Goal: Transaction & Acquisition: Download file/media

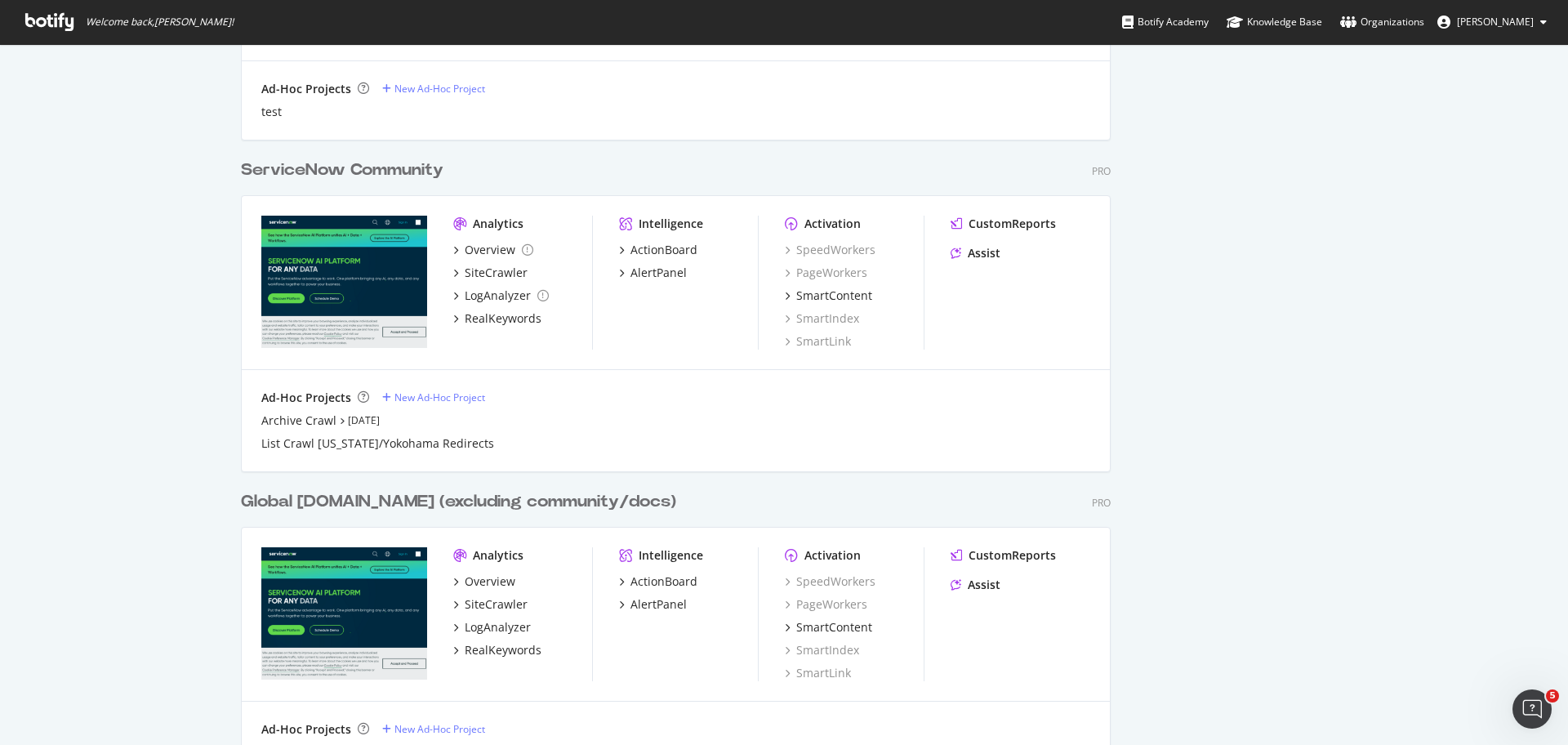
scroll to position [1373, 0]
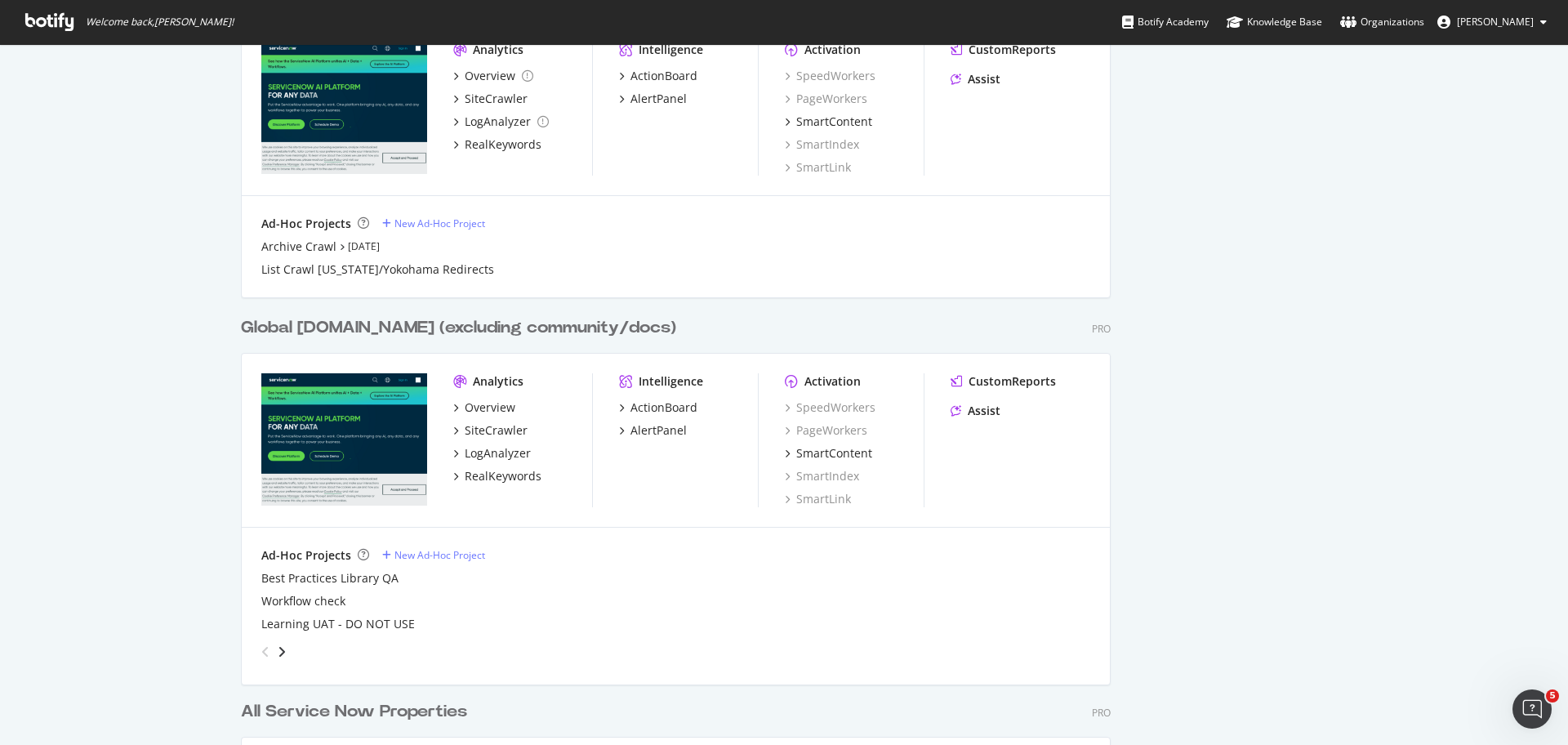
click at [414, 329] on div "Global [DOMAIN_NAME] (excluding community/docs)" at bounding box center [458, 328] width 436 height 24
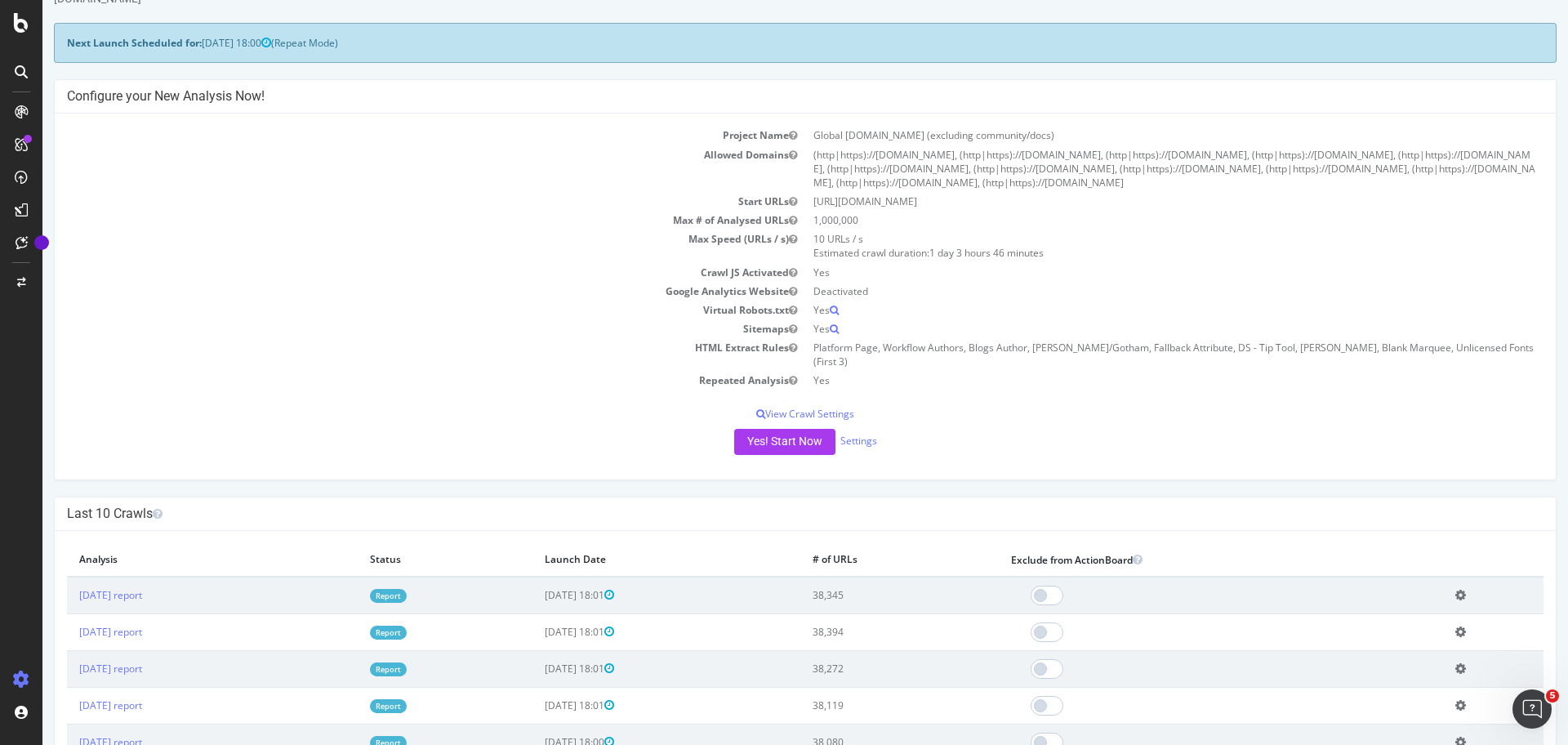
scroll to position [74, 0]
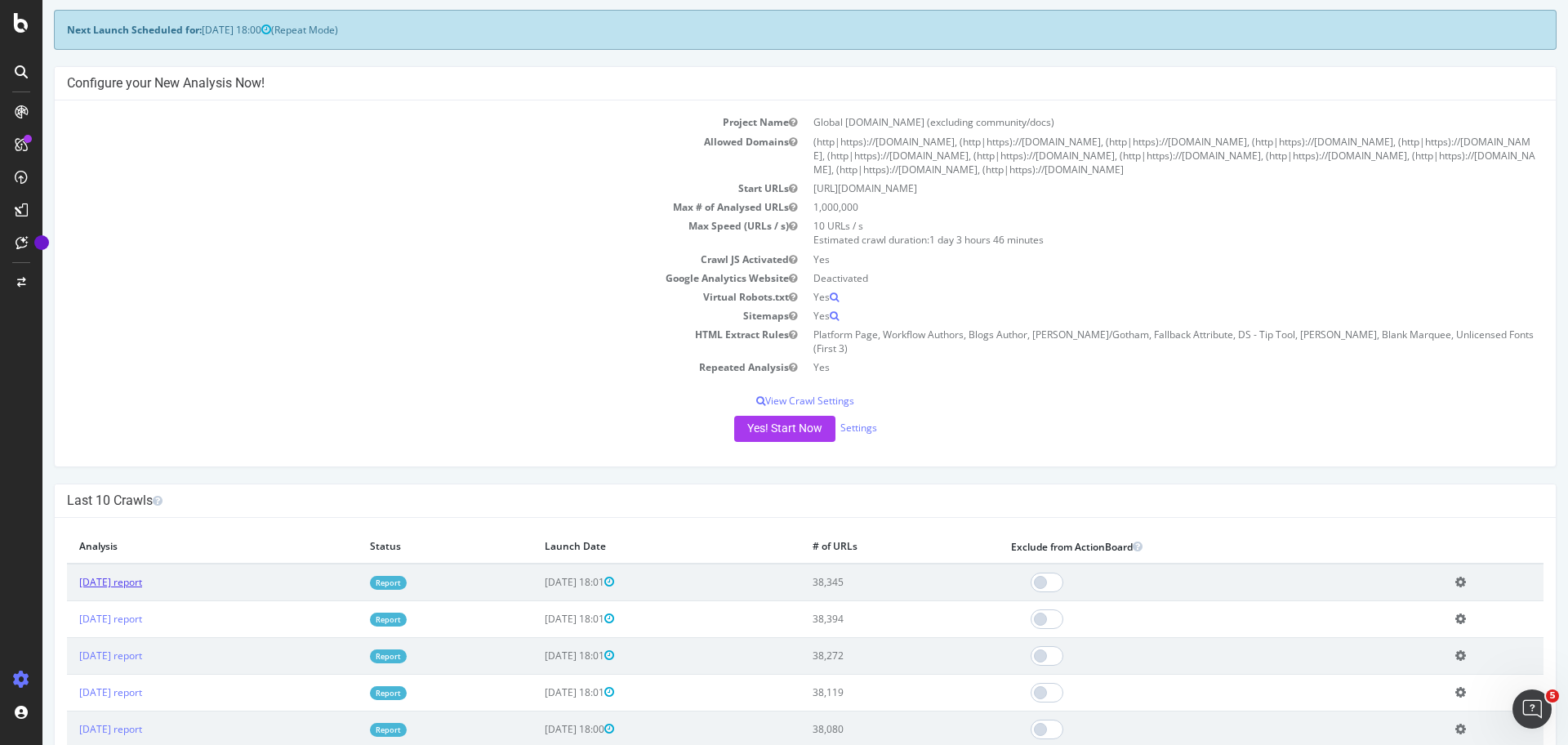
click at [140, 575] on link "[DATE] report" at bounding box center [111, 582] width 63 height 14
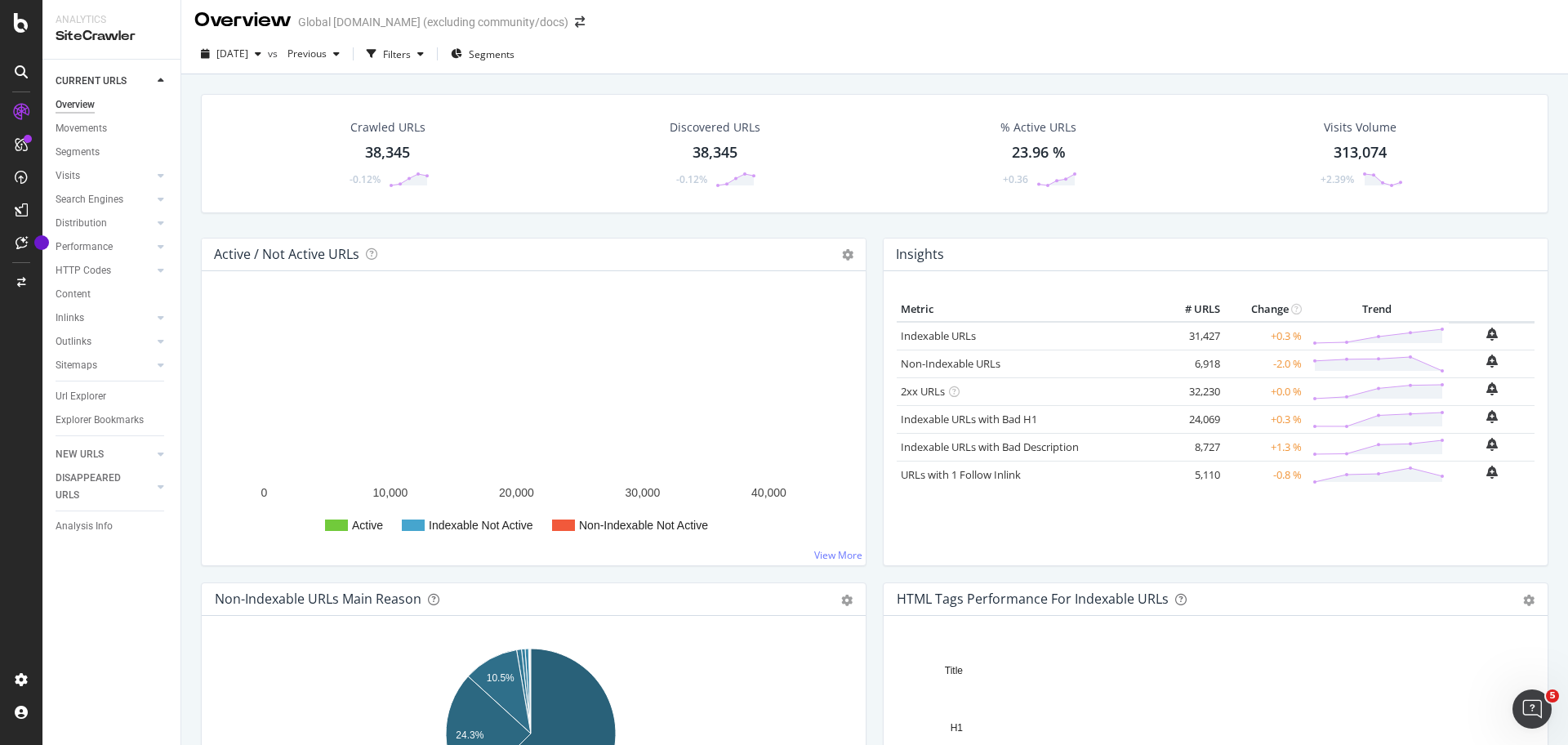
scroll to position [10, 0]
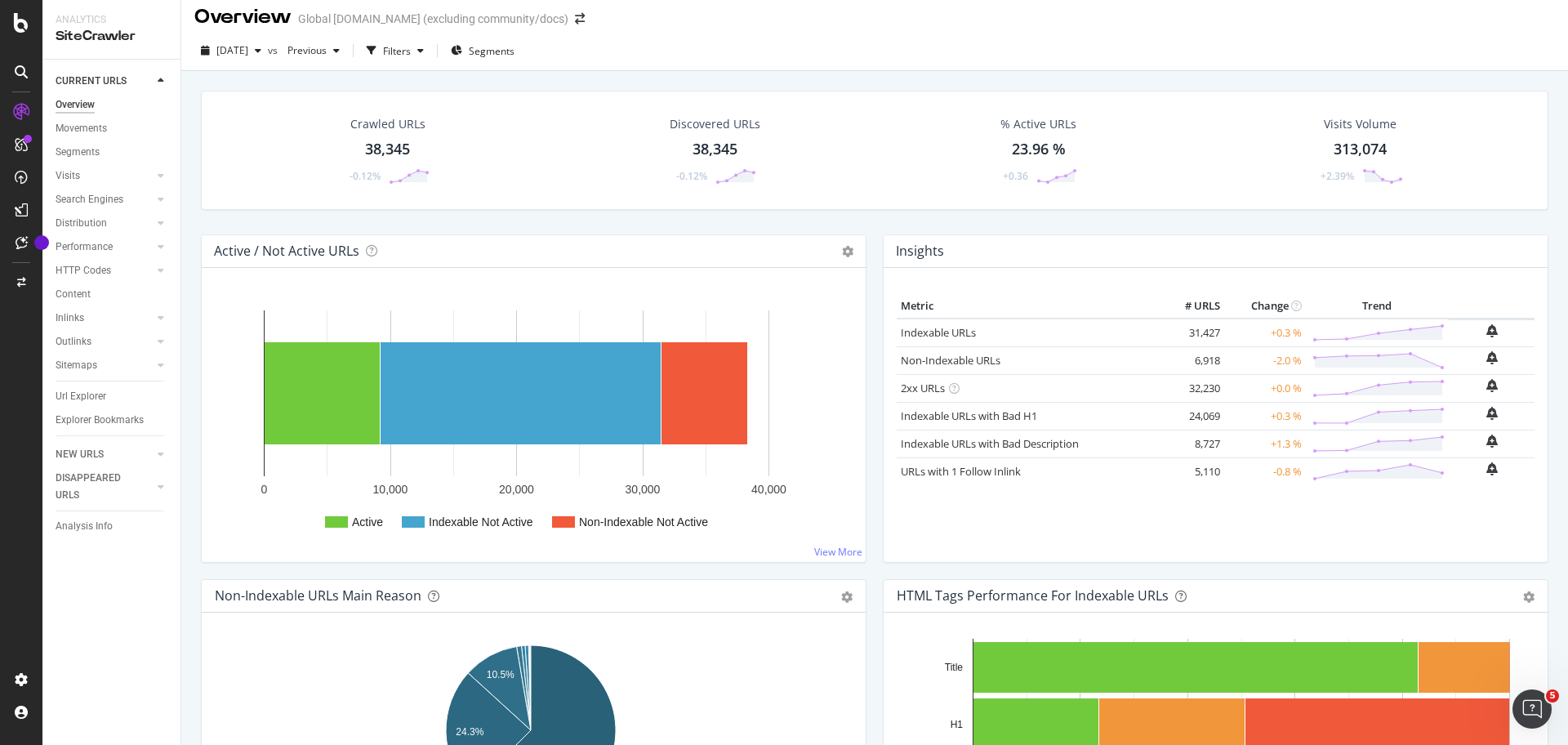
click at [374, 149] on div "38,345" at bounding box center [387, 149] width 45 height 22
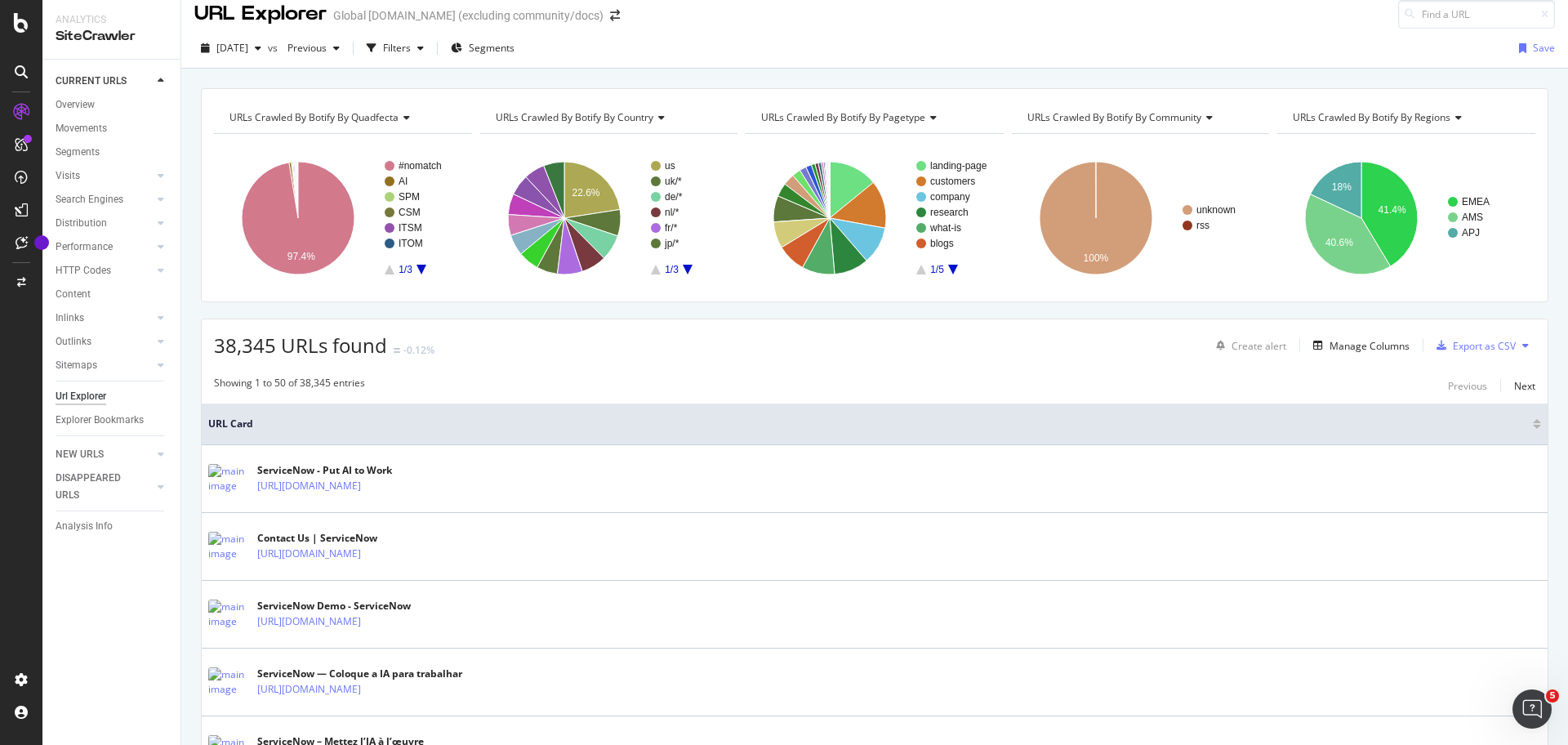
scroll to position [17, 0]
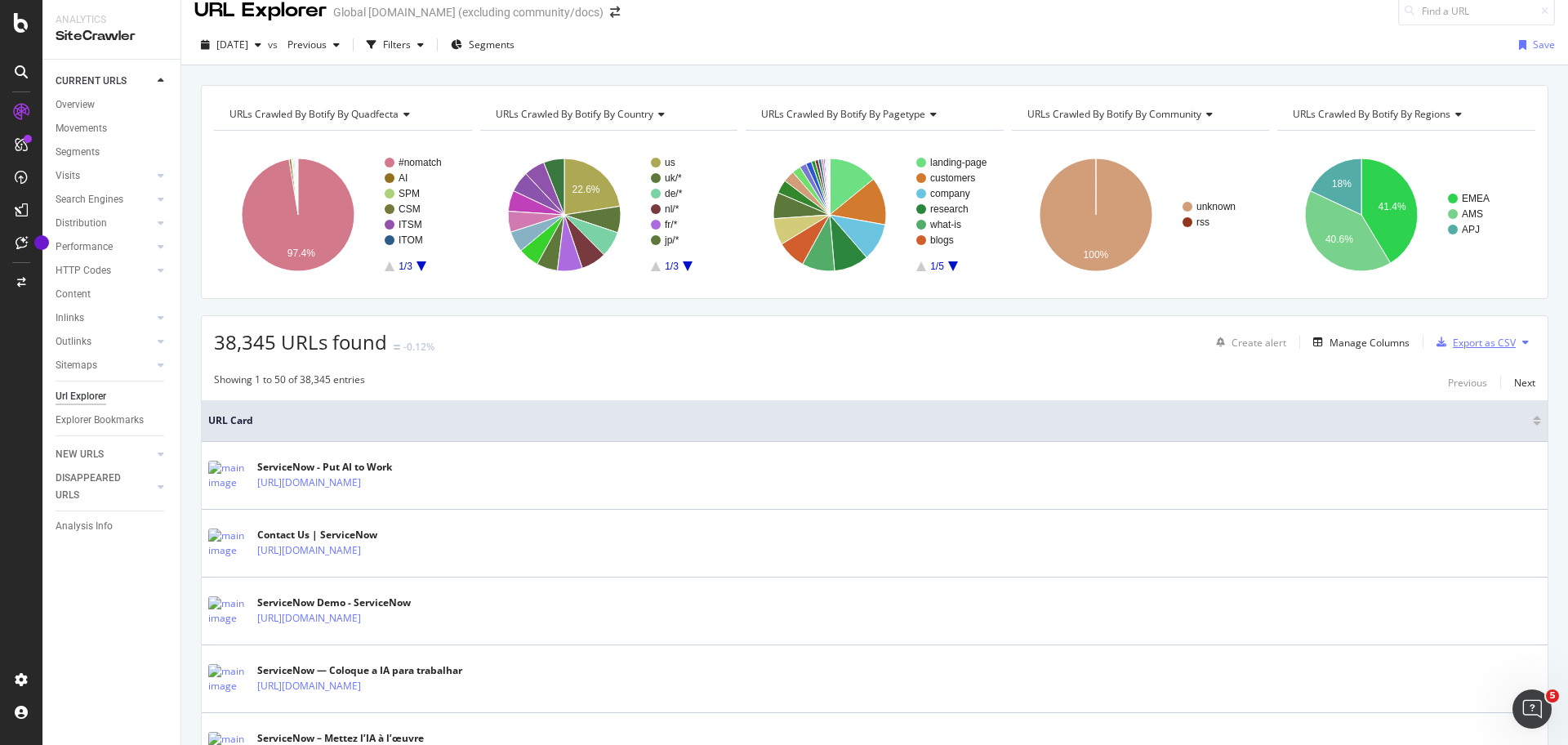
click at [1483, 348] on div "Export as CSV" at bounding box center [1485, 343] width 63 height 14
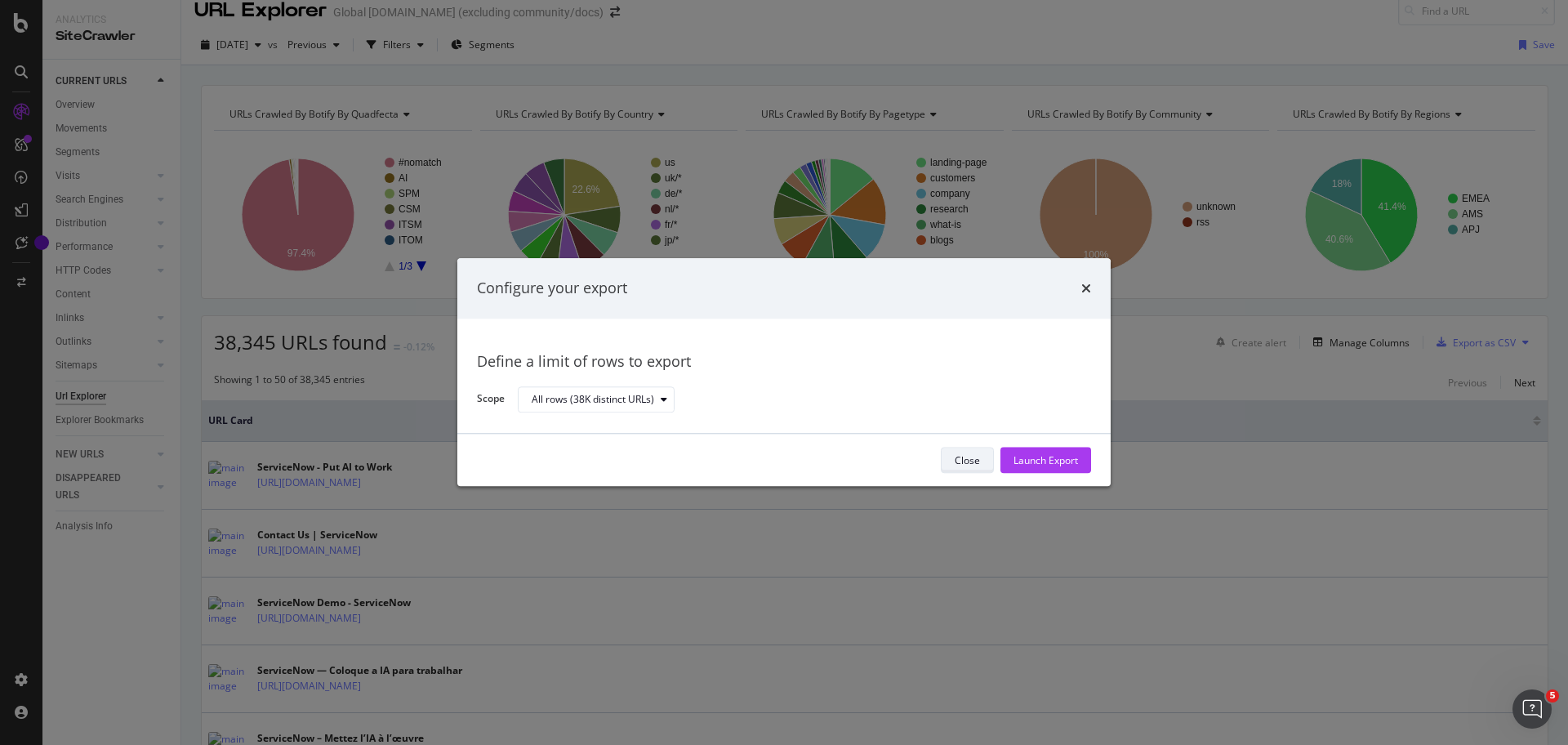
click at [966, 460] on div "Close" at bounding box center [967, 460] width 26 height 14
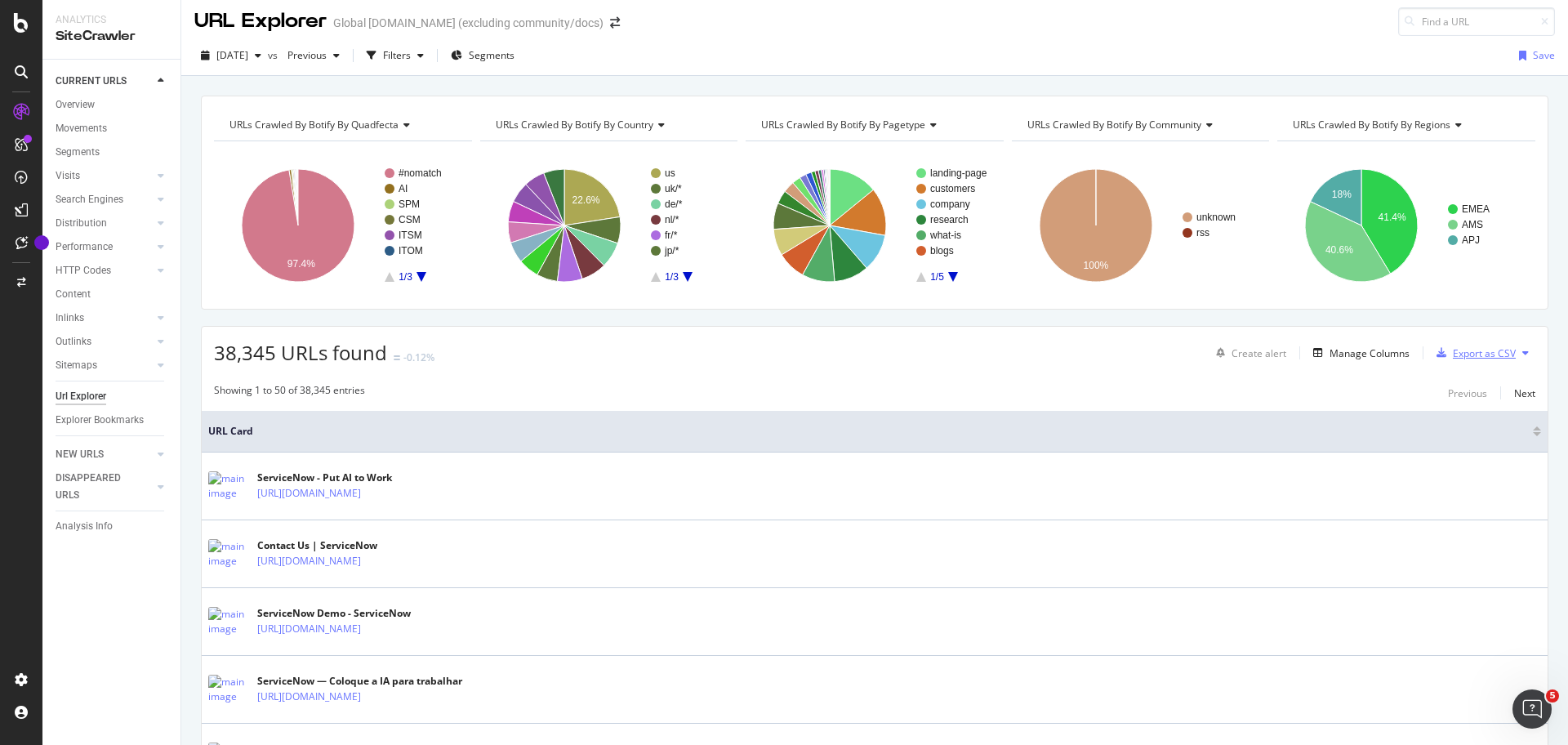
scroll to position [0, 0]
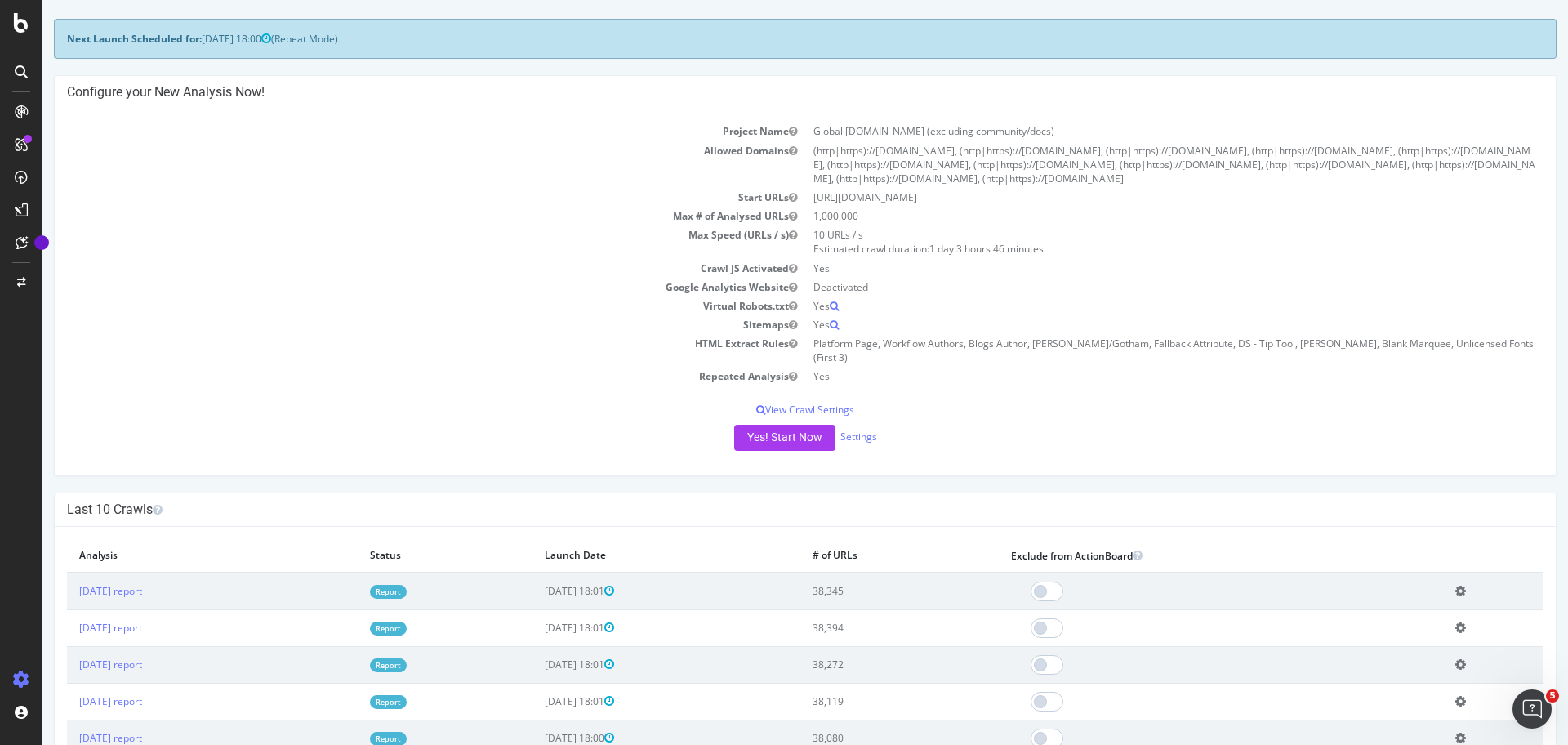
scroll to position [189, 0]
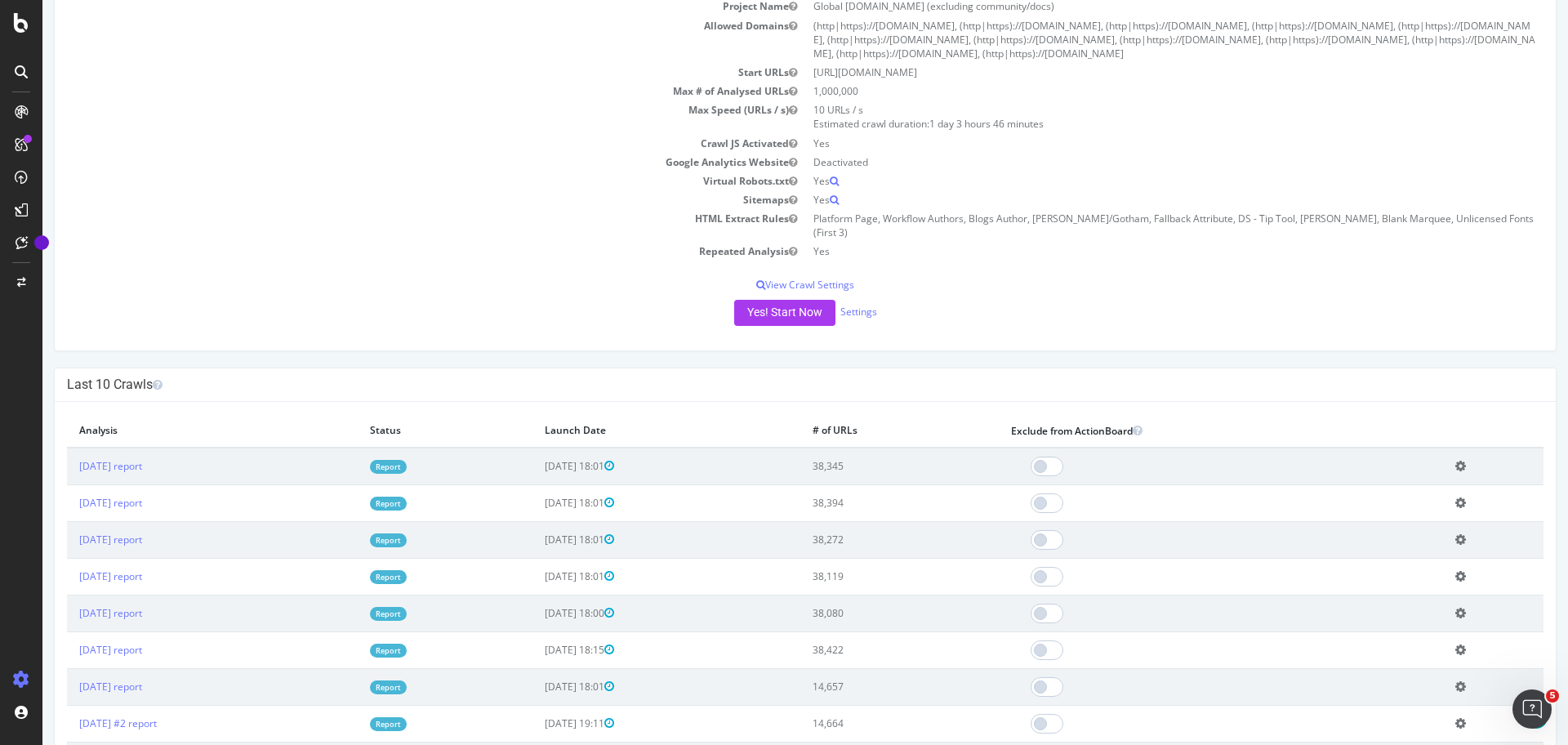
click at [1452, 453] on td "Add name Delete analysis" at bounding box center [1493, 466] width 100 height 37
click at [1459, 460] on icon at bounding box center [1460, 465] width 11 height 12
click at [99, 161] on div "Overview" at bounding box center [84, 154] width 46 height 17
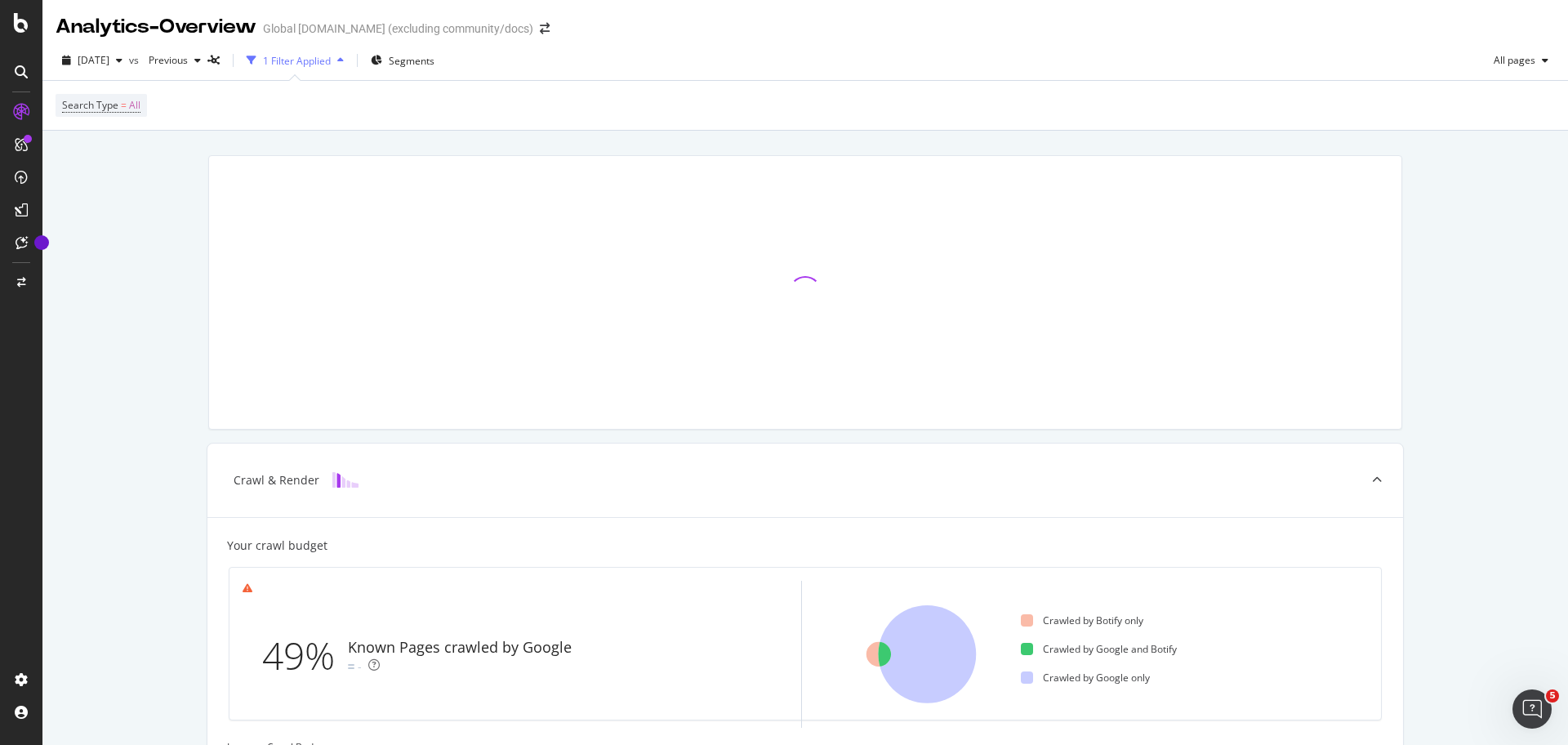
click at [331, 67] on div "1 Filter Applied" at bounding box center [297, 61] width 68 height 14
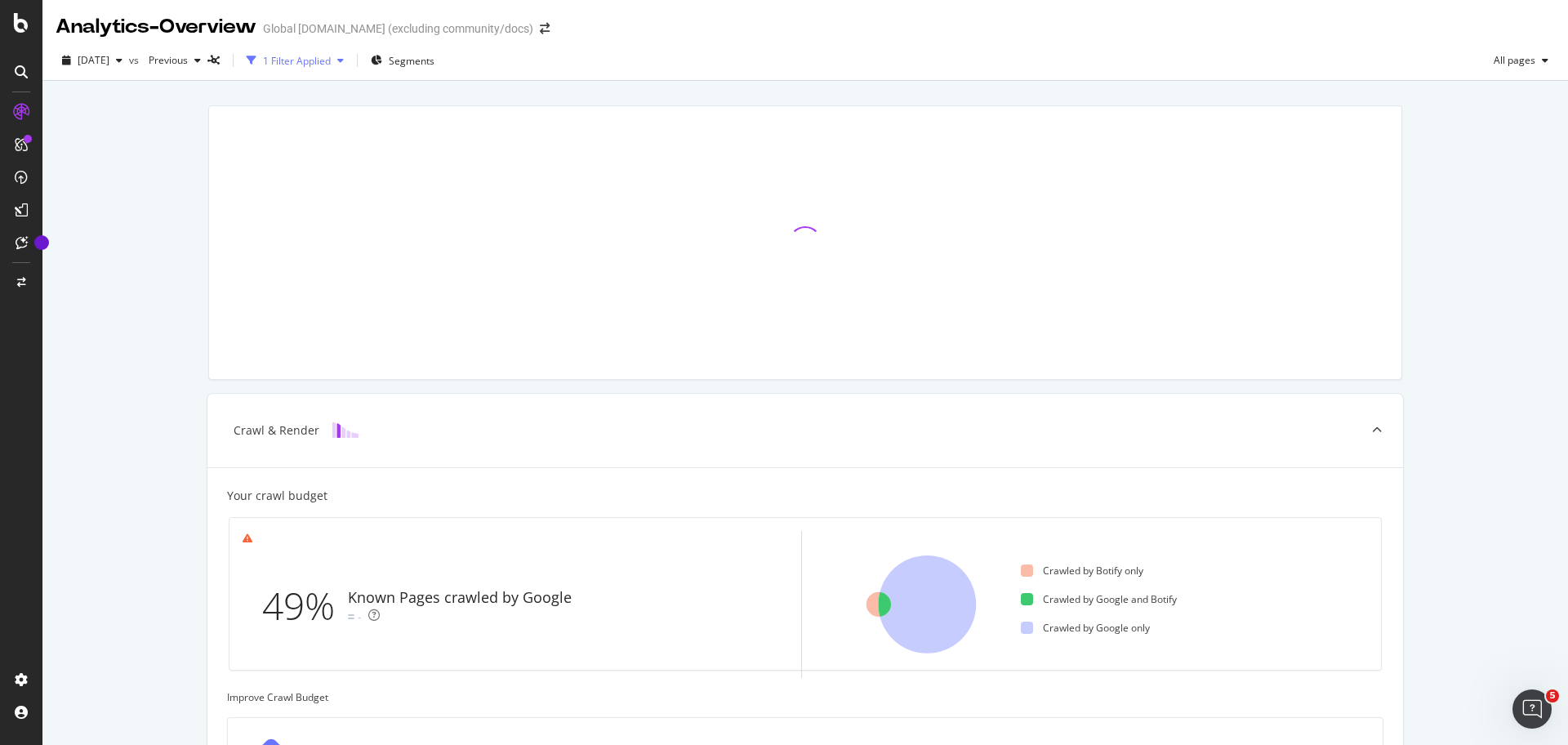
click at [331, 67] on div "1 Filter Applied" at bounding box center [297, 61] width 68 height 14
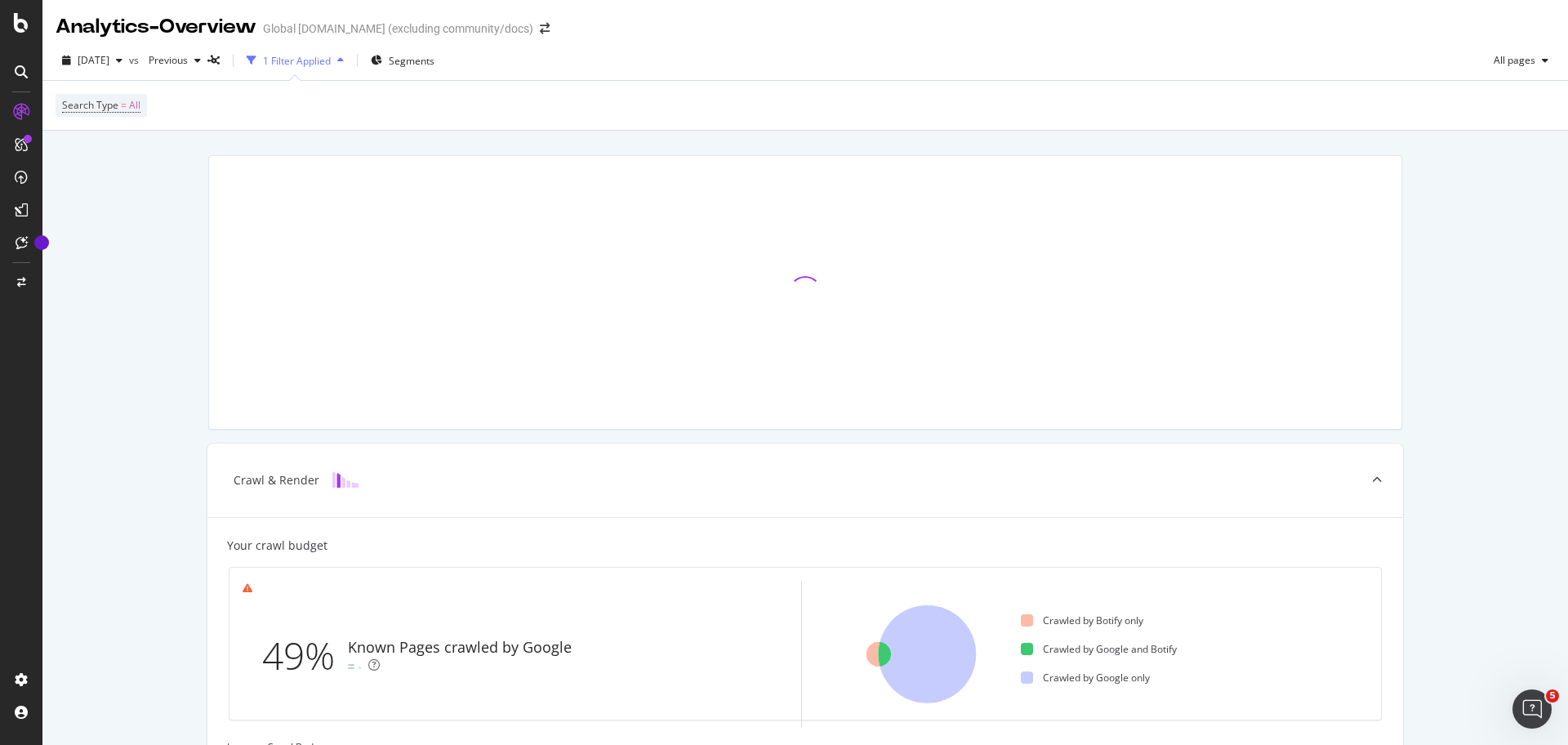
click at [256, 61] on icon "button" at bounding box center [251, 61] width 10 height 10
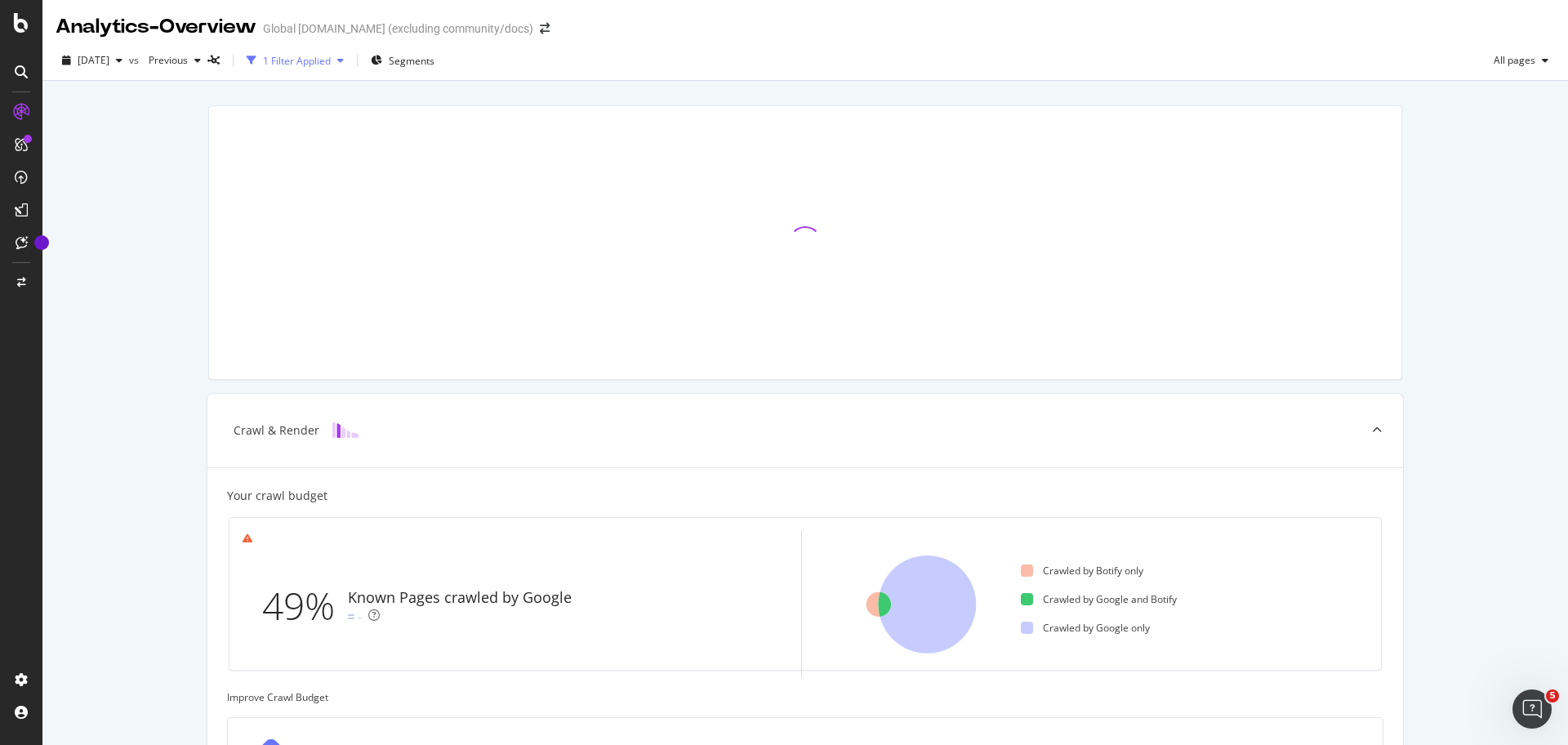
click at [256, 61] on icon "button" at bounding box center [251, 61] width 10 height 10
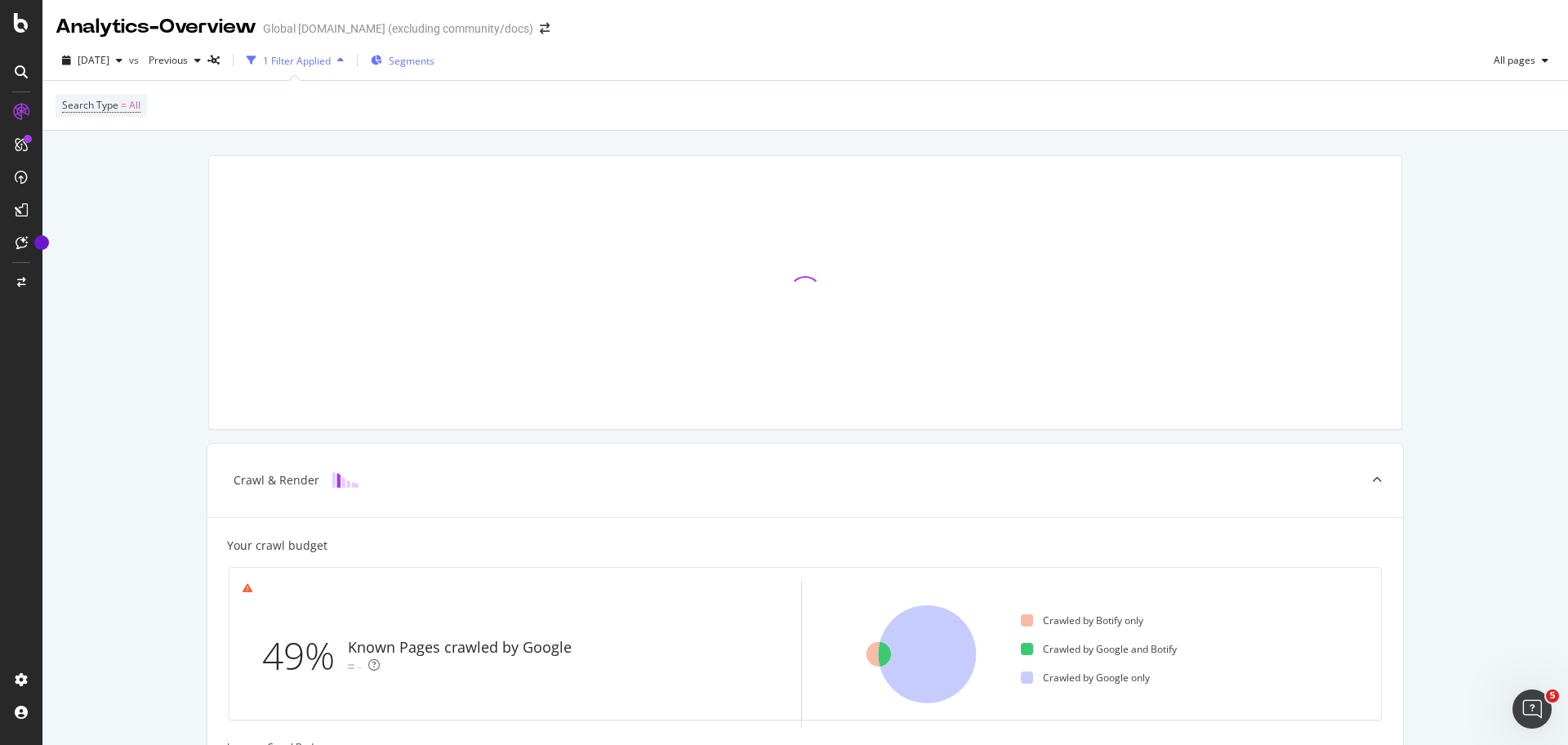
click at [435, 63] on span "Segments" at bounding box center [411, 61] width 46 height 14
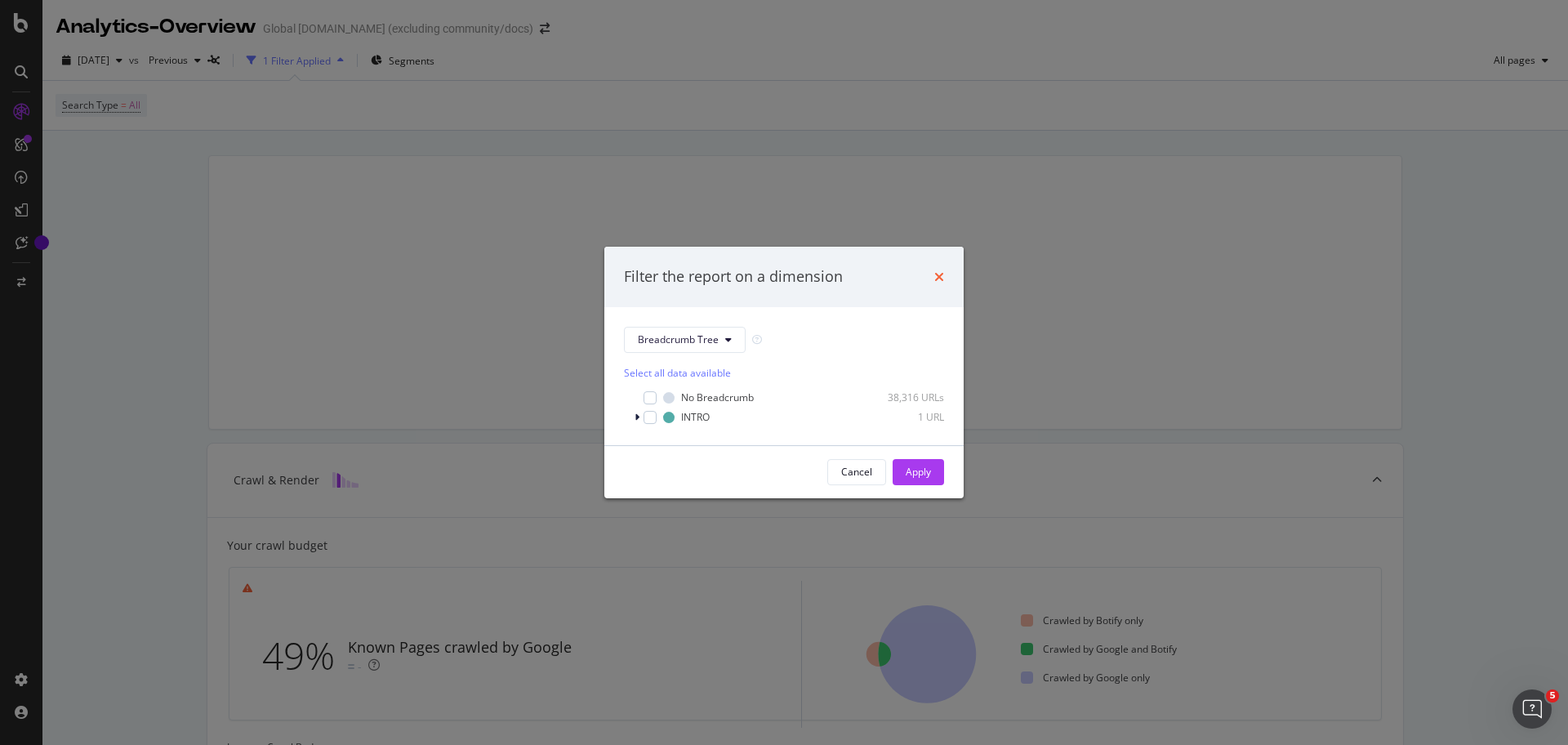
click at [938, 279] on icon "times" at bounding box center [939, 277] width 10 height 13
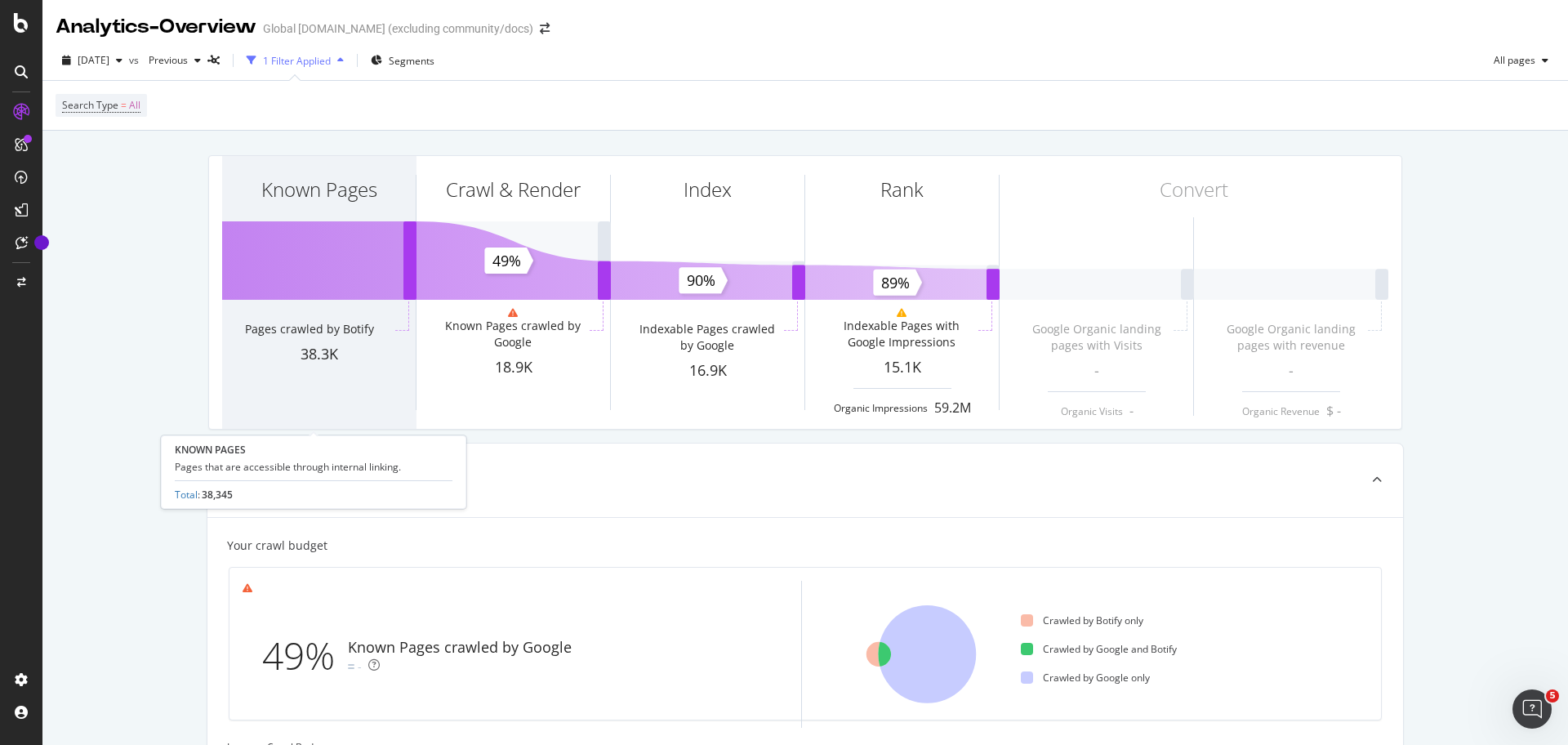
click at [279, 252] on div "Known Pages" at bounding box center [319, 219] width 193 height 126
click at [294, 241] on div "Known Pages" at bounding box center [319, 219] width 193 height 126
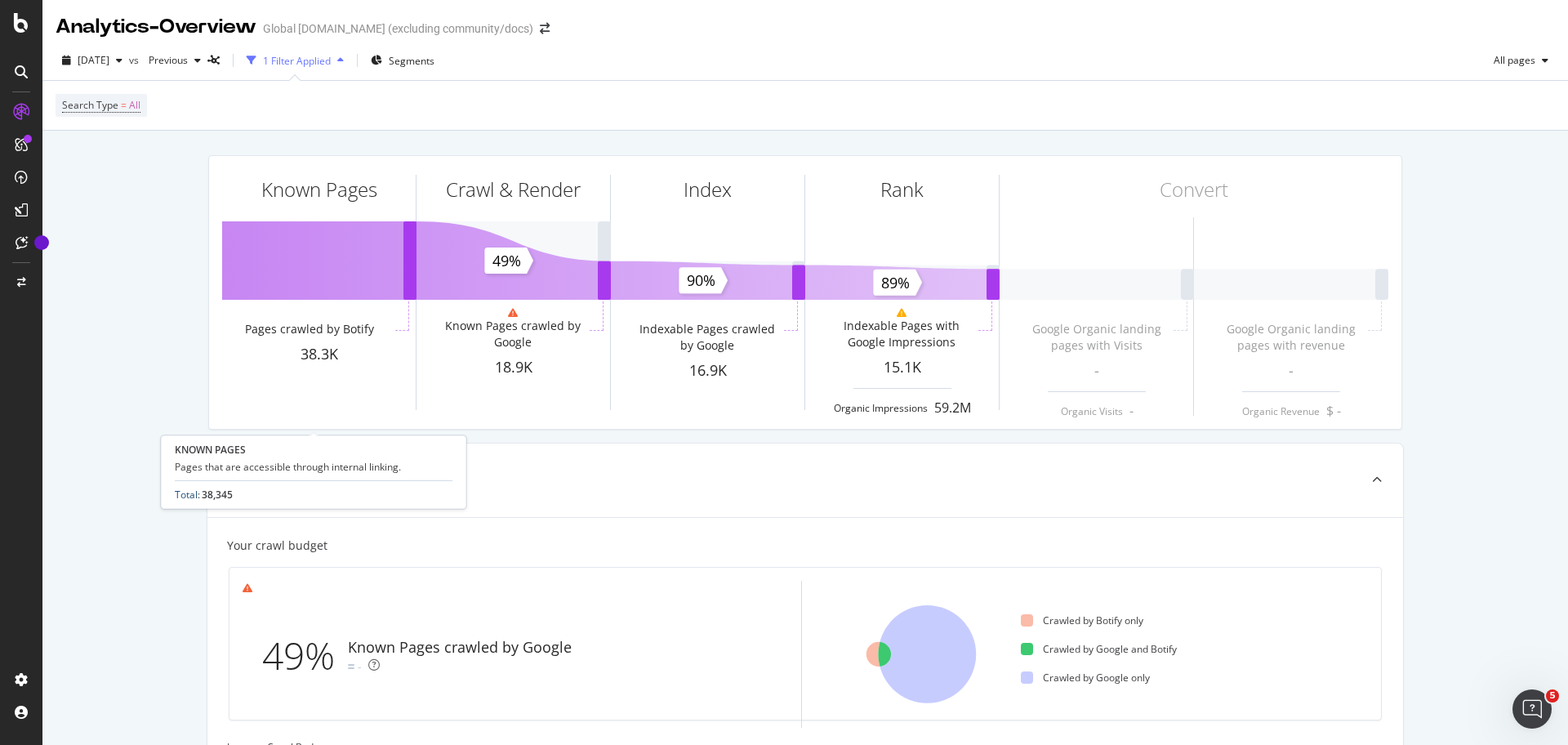
click at [185, 494] on link "Total" at bounding box center [187, 494] width 23 height 14
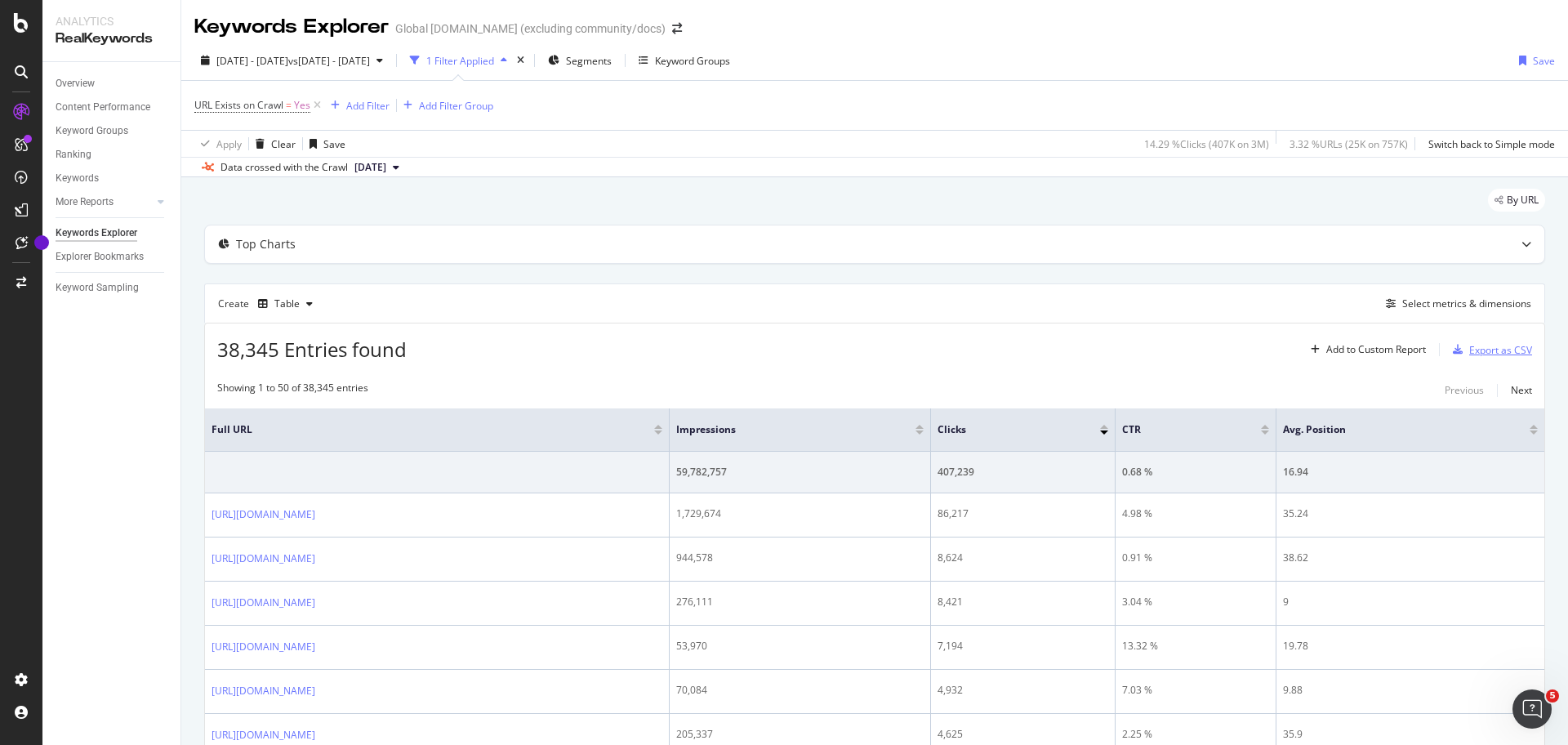
click at [1463, 342] on div "Export as CSV" at bounding box center [1489, 350] width 85 height 25
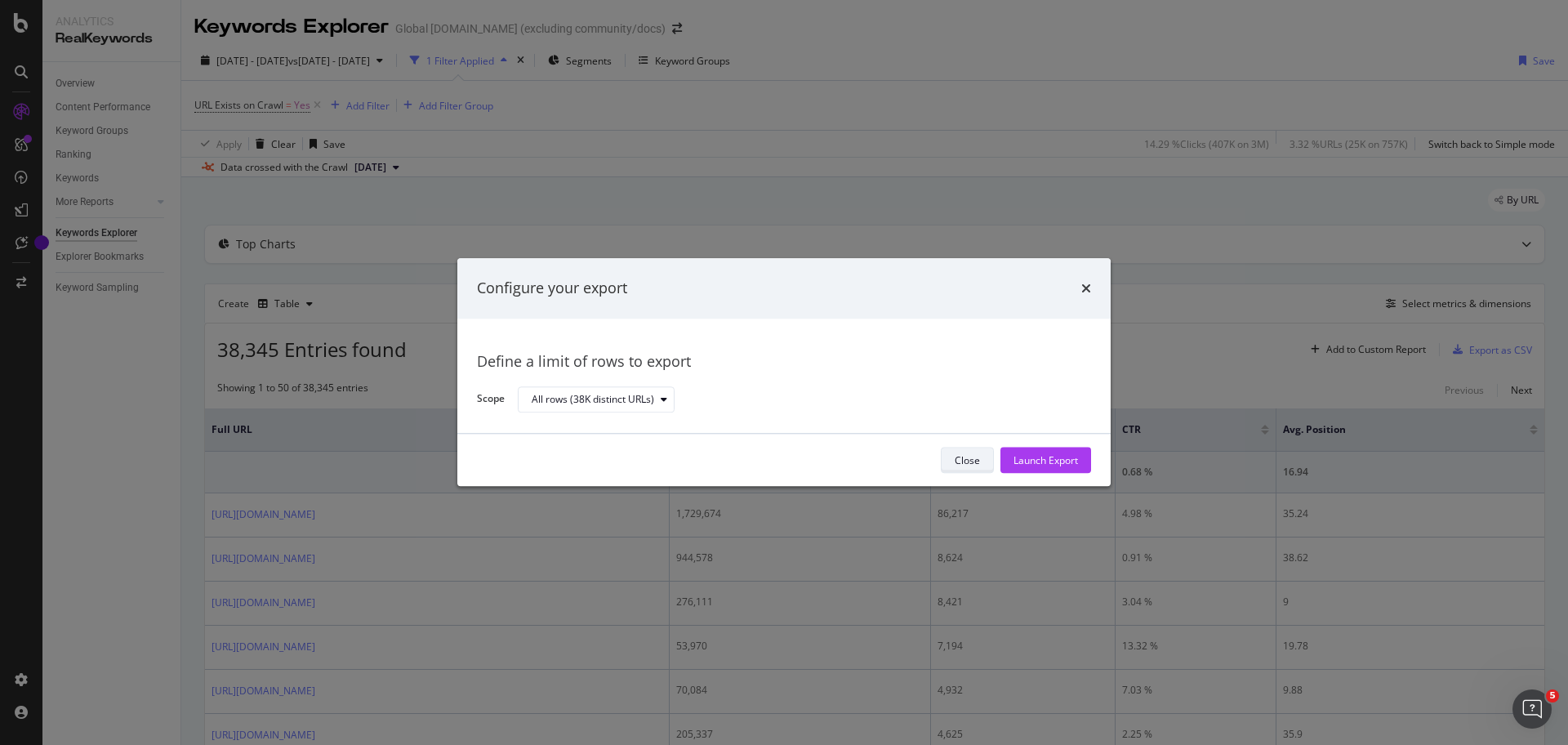
click at [952, 461] on button "Close" at bounding box center [967, 461] width 53 height 27
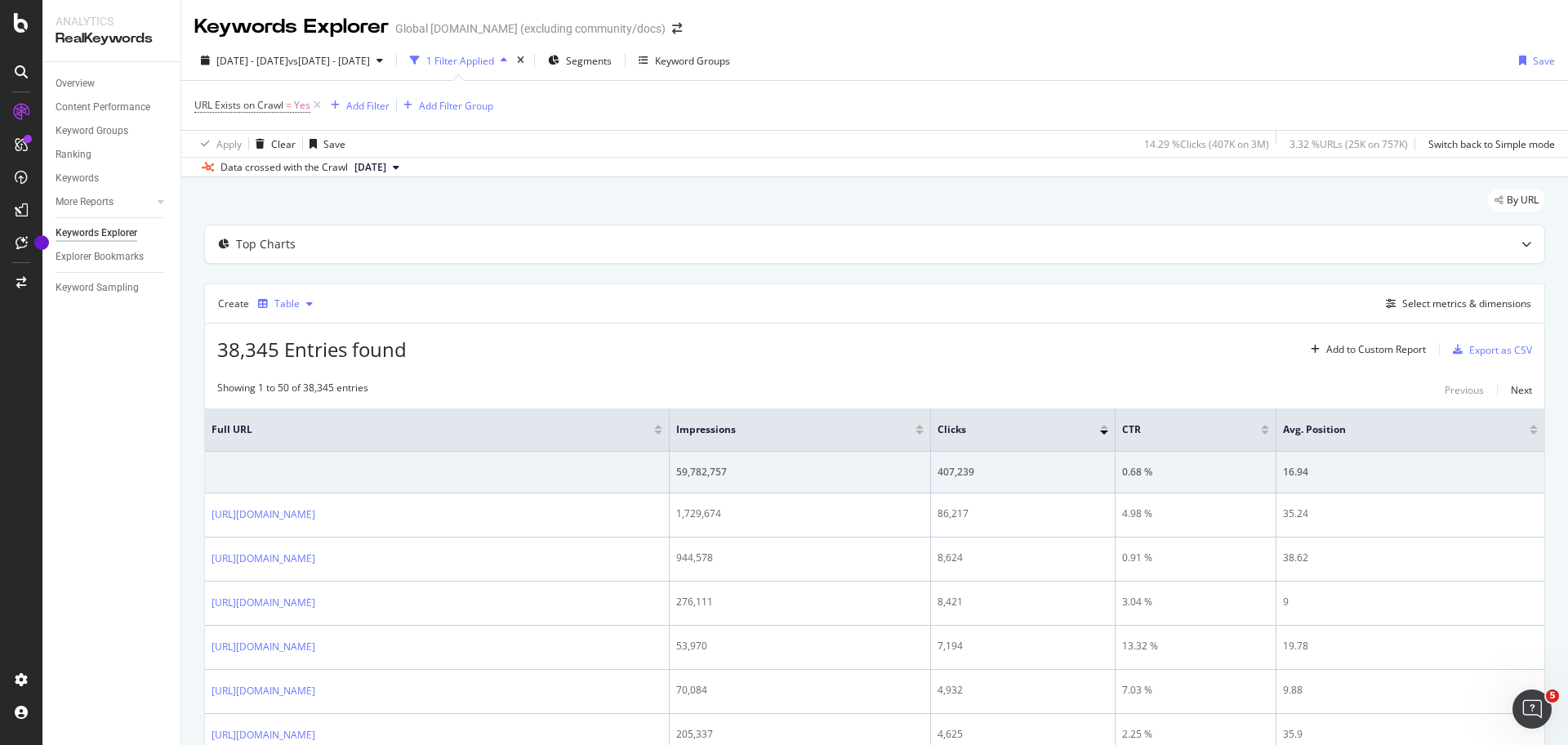
click at [264, 303] on icon "button" at bounding box center [263, 304] width 10 height 10
click at [511, 318] on div "Create Table Select metrics & dimensions" at bounding box center [874, 303] width 1342 height 39
click at [1362, 351] on div "Add to Custom Report" at bounding box center [1376, 349] width 100 height 10
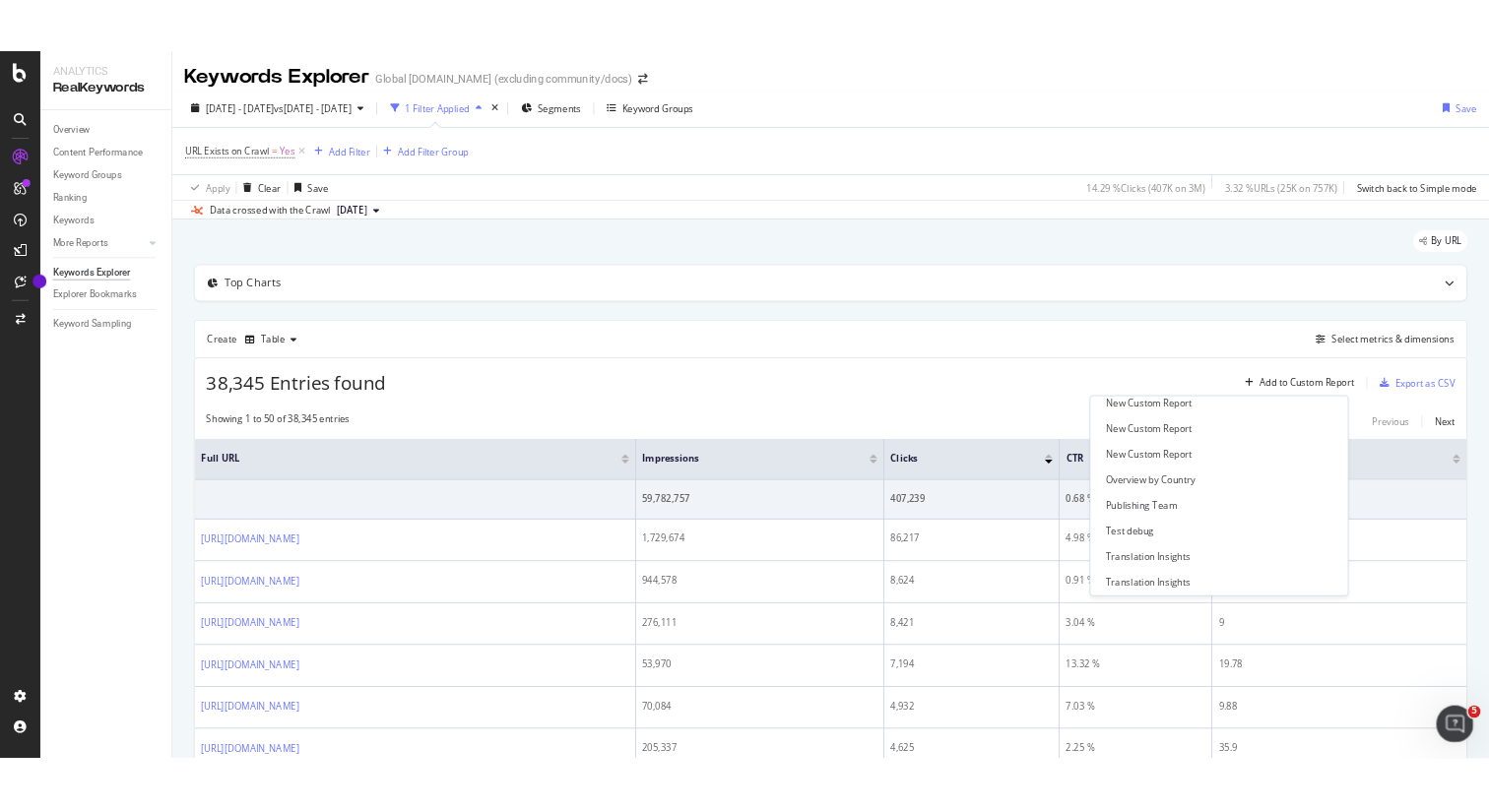
scroll to position [440, 0]
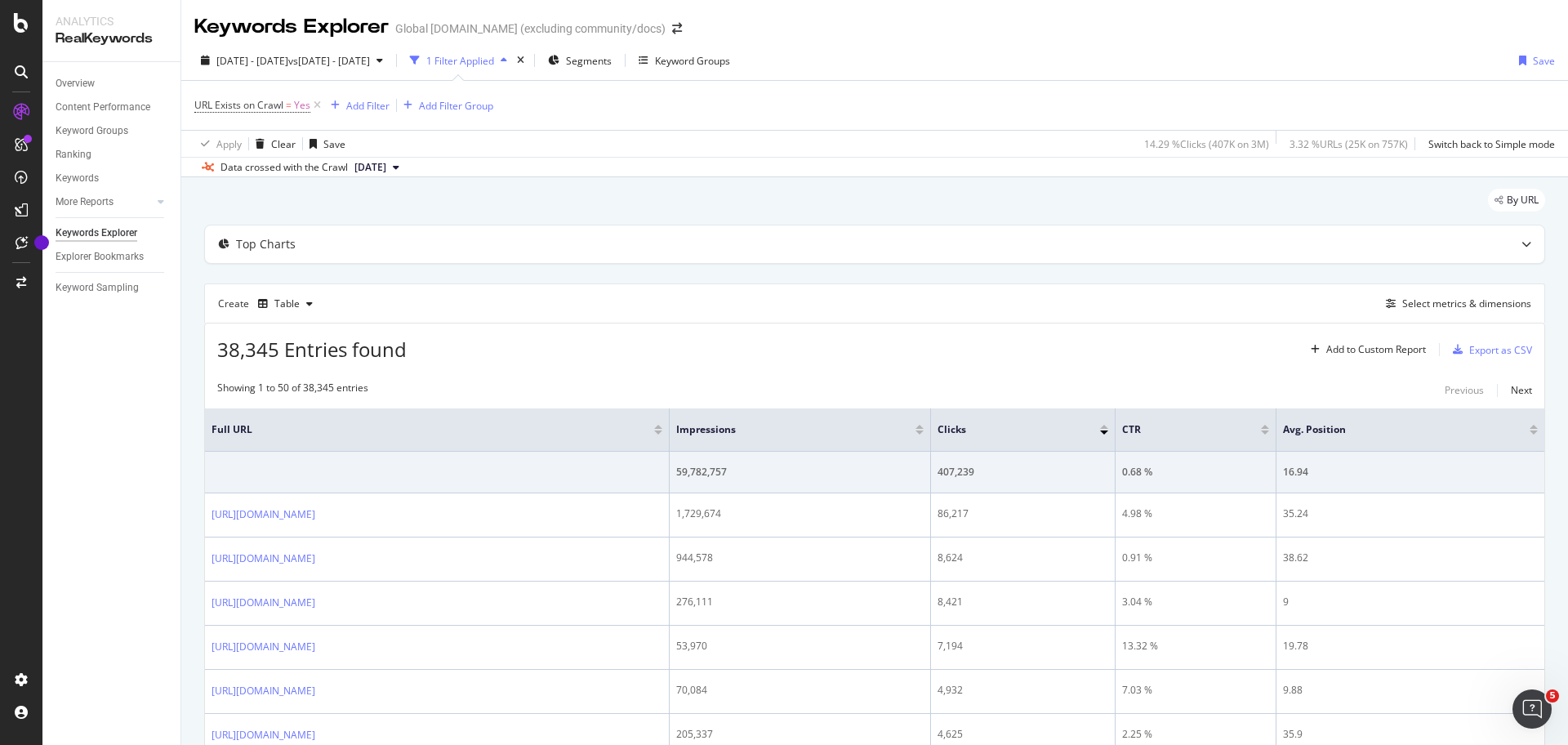
click at [1479, 348] on div "Export as CSV" at bounding box center [1501, 350] width 63 height 14
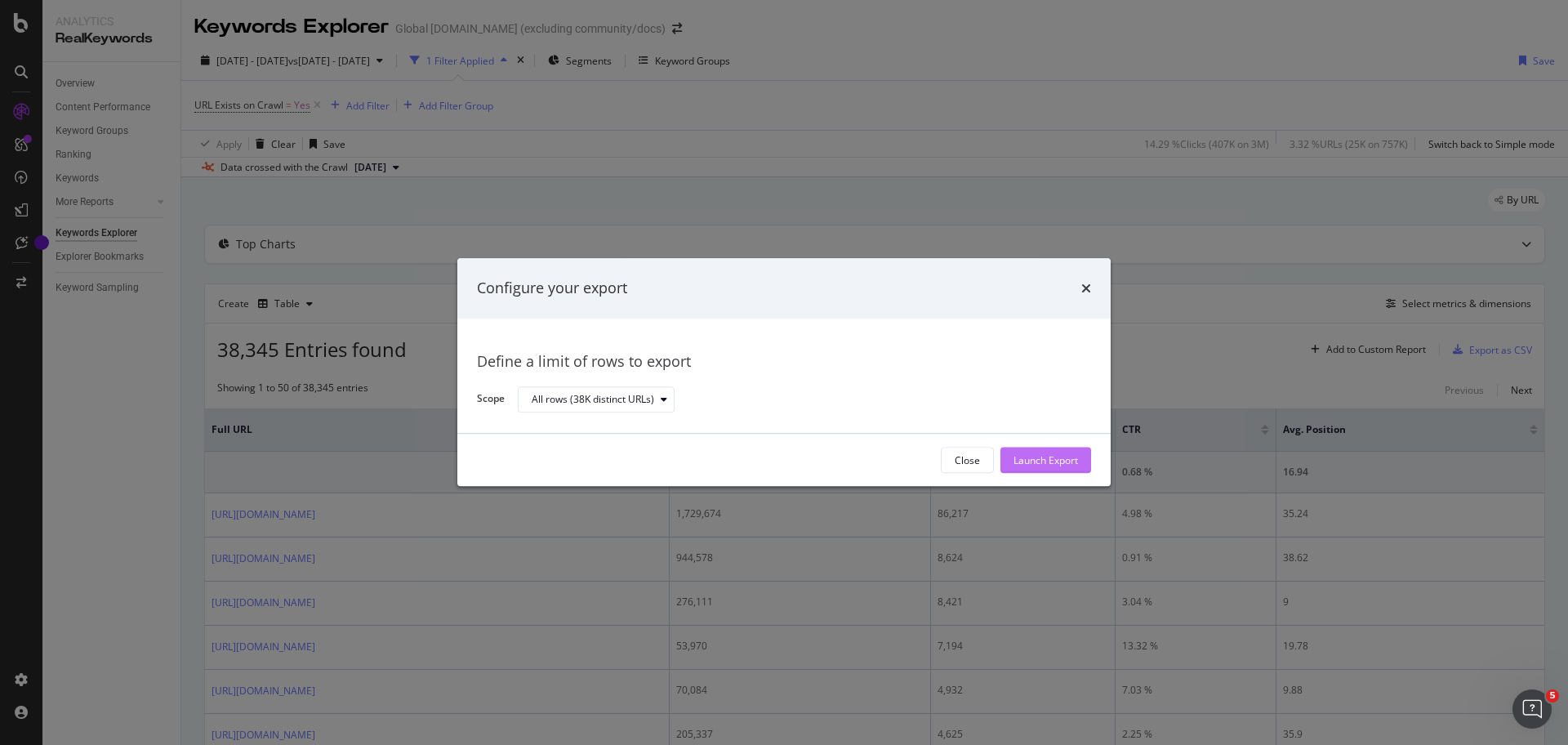
click at [1055, 465] on div "Launch Export" at bounding box center [1046, 460] width 65 height 14
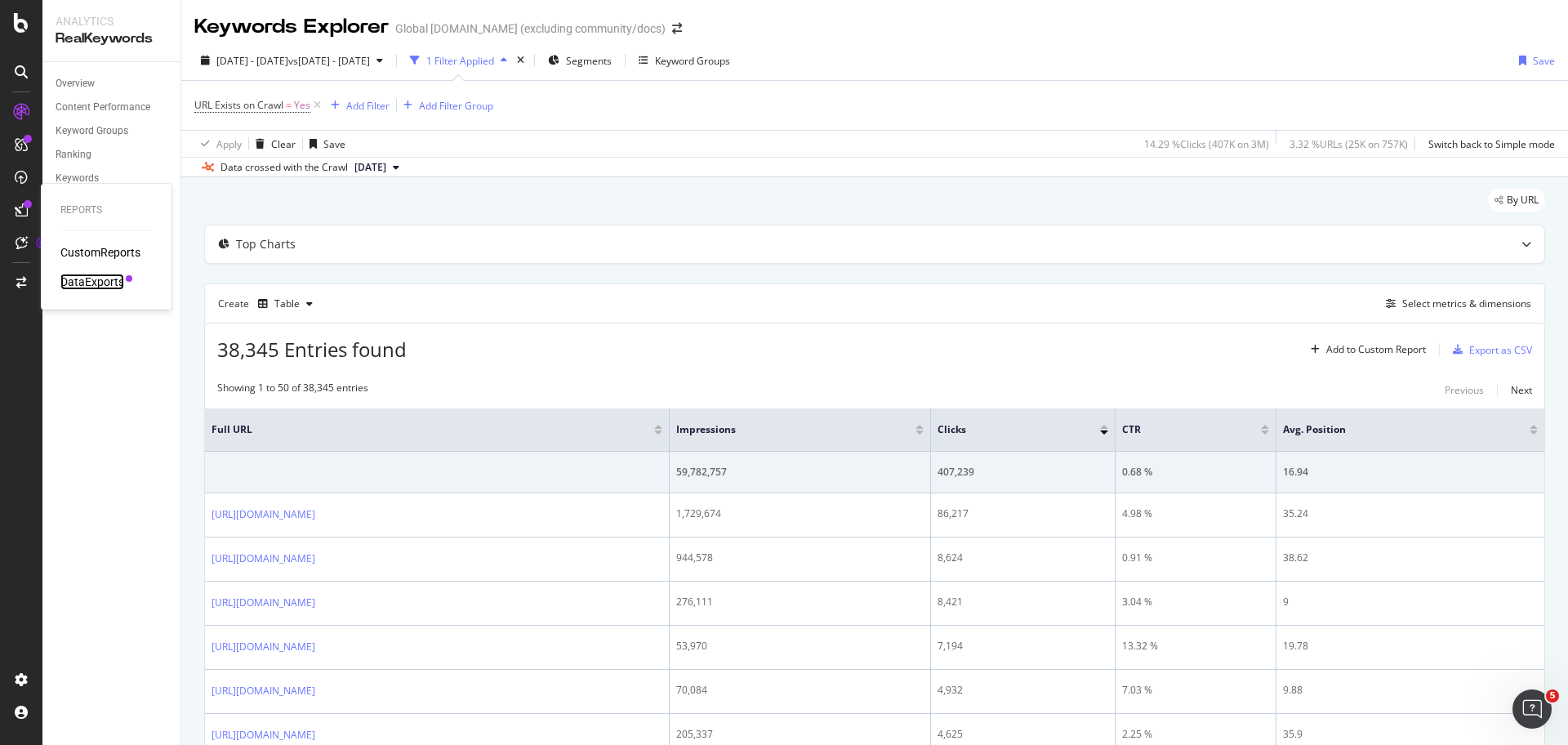
click at [100, 288] on div "DataExports" at bounding box center [92, 282] width 64 height 17
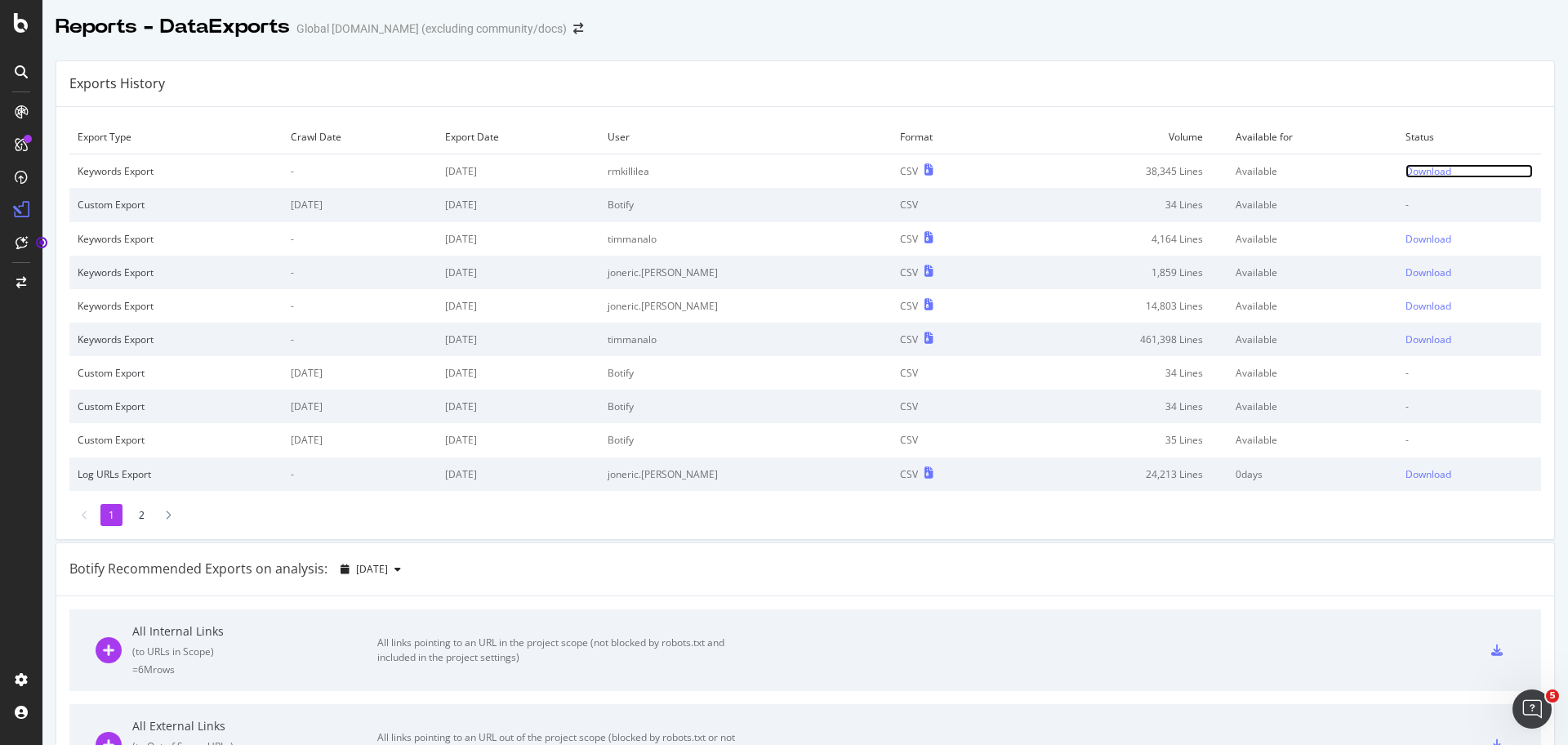
click at [1405, 173] on div "Download" at bounding box center [1428, 171] width 46 height 14
